Goal: Information Seeking & Learning: Learn about a topic

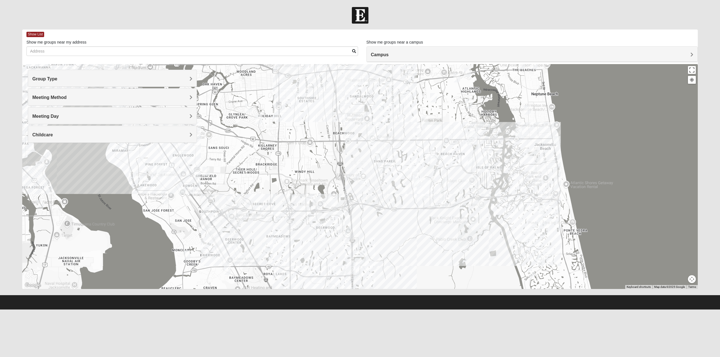
click at [160, 170] on img "Mixed Brown 32207" at bounding box center [160, 170] width 11 height 14
click at [125, 154] on span "Learn More" at bounding box center [125, 157] width 24 height 6
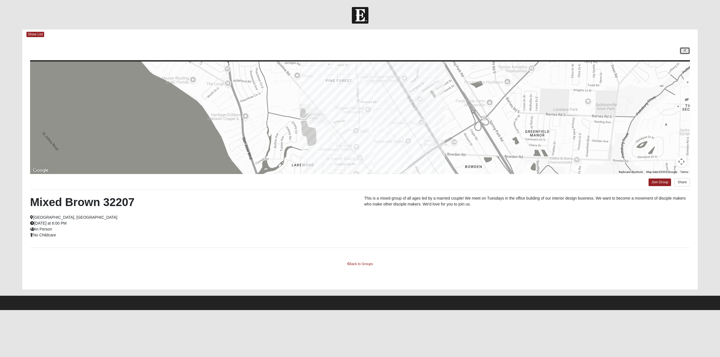
click at [684, 51] on icon at bounding box center [685, 50] width 2 height 3
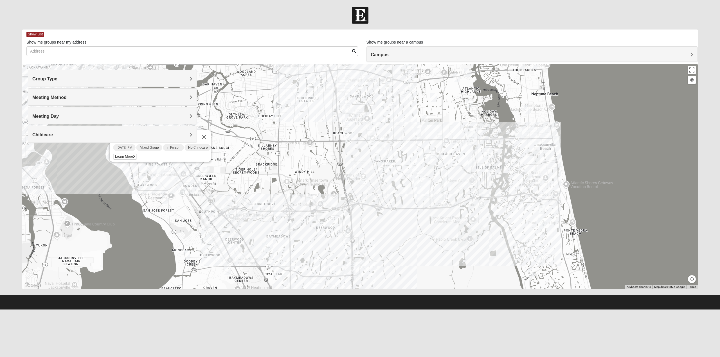
click at [164, 199] on img "Mixed Mann 32217" at bounding box center [164, 199] width 11 height 14
click at [130, 184] on span "Learn More" at bounding box center [130, 187] width 24 height 6
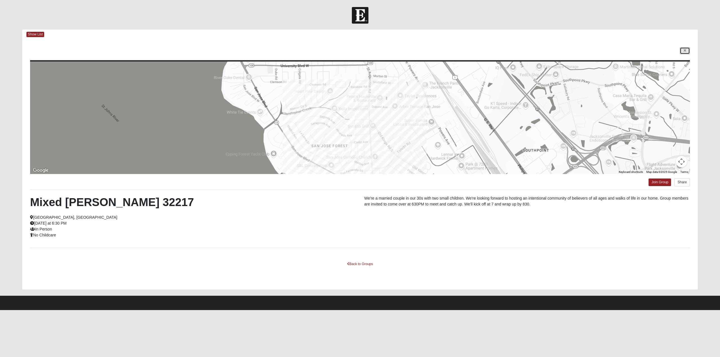
click at [682, 52] on link at bounding box center [685, 50] width 10 height 7
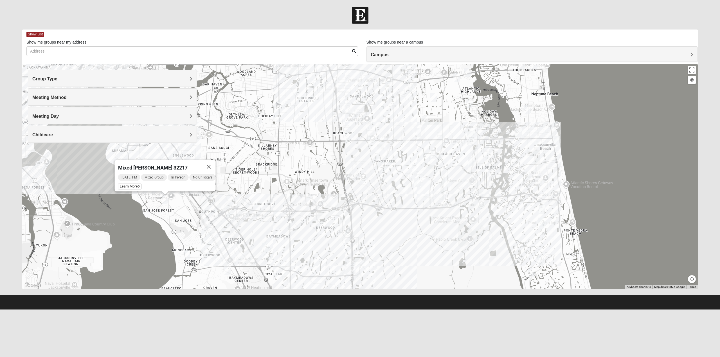
click at [213, 163] on button "Close" at bounding box center [208, 166] width 13 height 13
click at [278, 214] on img "Mens Bailey" at bounding box center [277, 215] width 11 height 14
click at [265, 245] on img "Women’s Bowie 32256 Southside Baymeadows" at bounding box center [265, 247] width 11 height 14
click at [223, 231] on span "Learn More" at bounding box center [222, 234] width 24 height 6
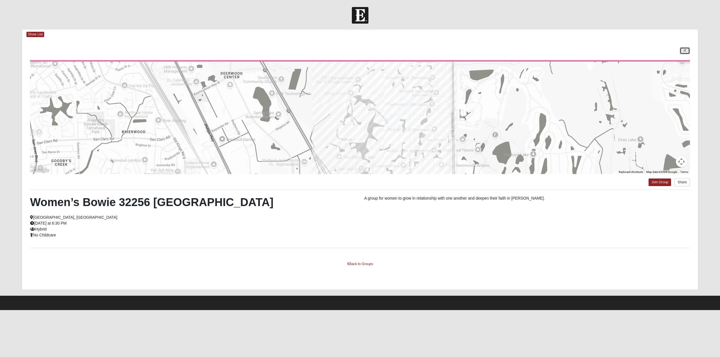
click at [683, 52] on link at bounding box center [685, 50] width 10 height 7
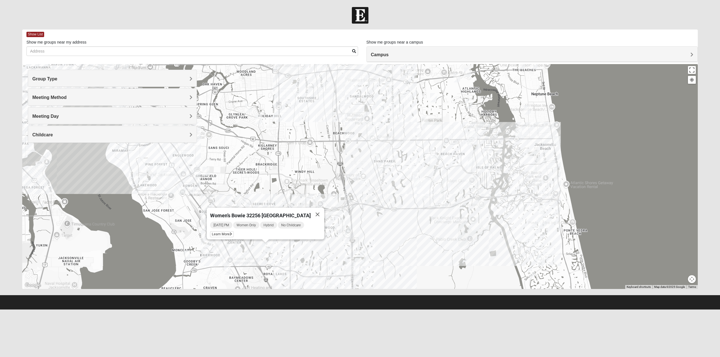
click at [320, 210] on button "Close" at bounding box center [317, 214] width 13 height 13
click at [188, 252] on img "Mixed Roulette 32217" at bounding box center [186, 255] width 11 height 14
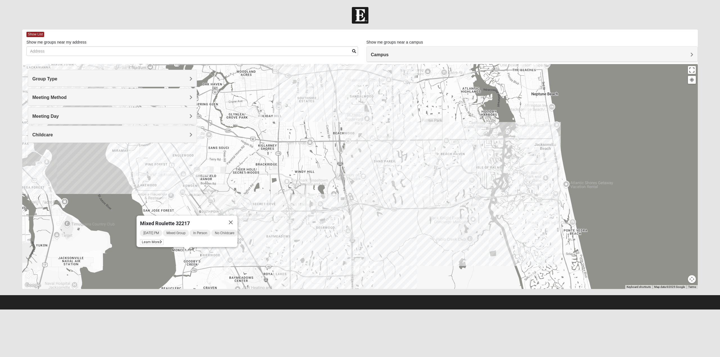
click at [236, 216] on button "Close" at bounding box center [230, 222] width 13 height 13
click at [345, 272] on img "Baymeadows" at bounding box center [350, 267] width 15 height 18
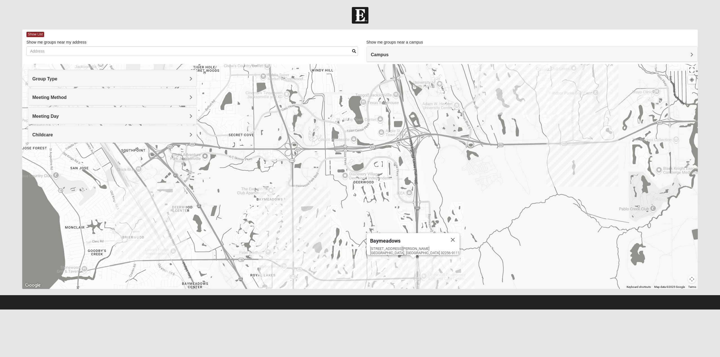
click at [291, 256] on img "Womens Coady" at bounding box center [292, 257] width 11 height 14
click at [279, 269] on div "Womens [PERSON_NAME] [DATE] AM Women Only In Person No Childcare Learn More" at bounding box center [359, 176] width 675 height 225
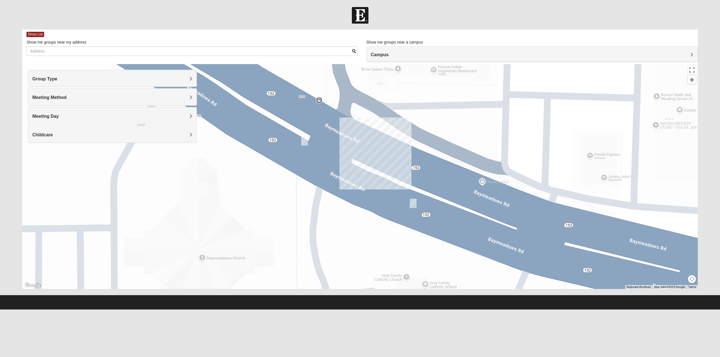
click at [303, 142] on img "Mens Mathis/Smid 32256" at bounding box center [304, 141] width 11 height 14
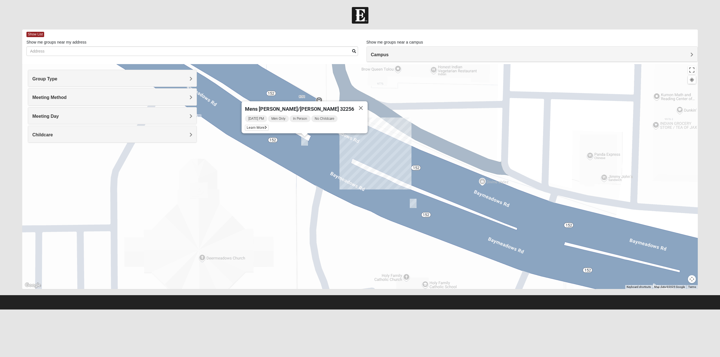
click at [412, 205] on img "Mens Ayer 32256" at bounding box center [412, 204] width 11 height 14
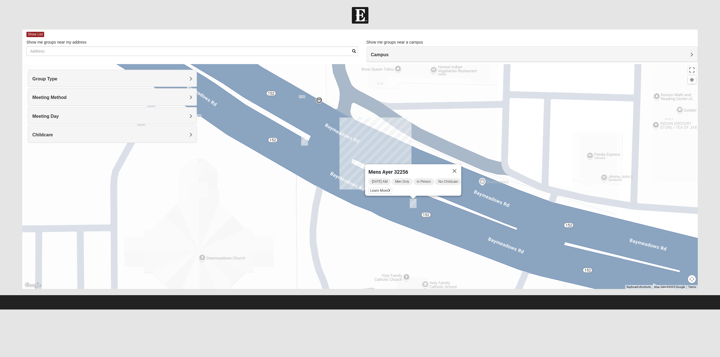
click at [458, 166] on button "Close" at bounding box center [454, 170] width 13 height 13
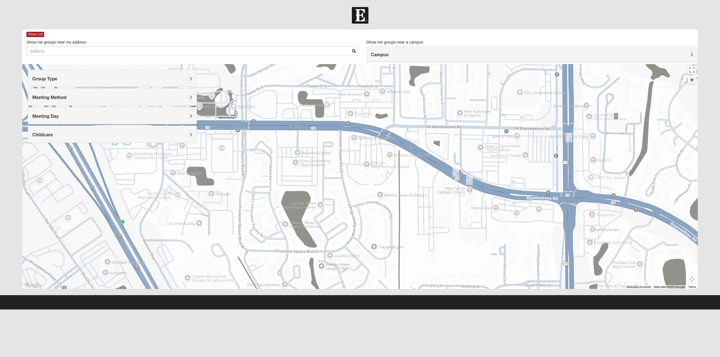
drag, startPoint x: 574, startPoint y: 183, endPoint x: 460, endPoint y: 208, distance: 116.2
click at [463, 208] on div at bounding box center [359, 176] width 675 height 225
